Goal: Navigation & Orientation: Find specific page/section

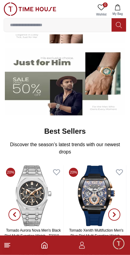
scroll to position [112, 0]
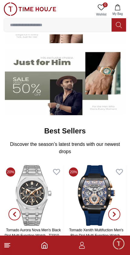
click at [10, 242] on icon at bounding box center [7, 244] width 7 height 7
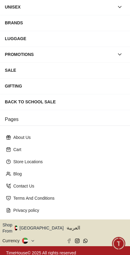
scroll to position [71, 0]
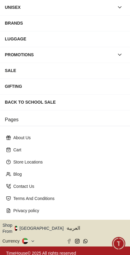
click at [35, 223] on button "Shop From [GEOGRAPHIC_DATA]" at bounding box center [35, 228] width 66 height 12
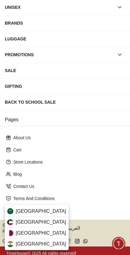
click at [18, 230] on span "[GEOGRAPHIC_DATA]" at bounding box center [41, 232] width 51 height 7
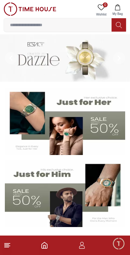
click at [11, 242] on footer at bounding box center [65, 244] width 130 height 19
click at [10, 244] on icon at bounding box center [7, 244] width 7 height 7
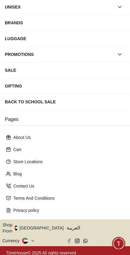
scroll to position [71, 0]
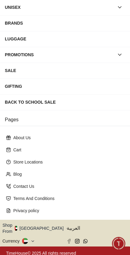
click at [36, 227] on button "Shop From [GEOGRAPHIC_DATA]" at bounding box center [35, 228] width 66 height 12
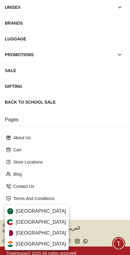
click at [18, 231] on span "[GEOGRAPHIC_DATA]" at bounding box center [41, 232] width 51 height 7
